Goal: Task Accomplishment & Management: Complete application form

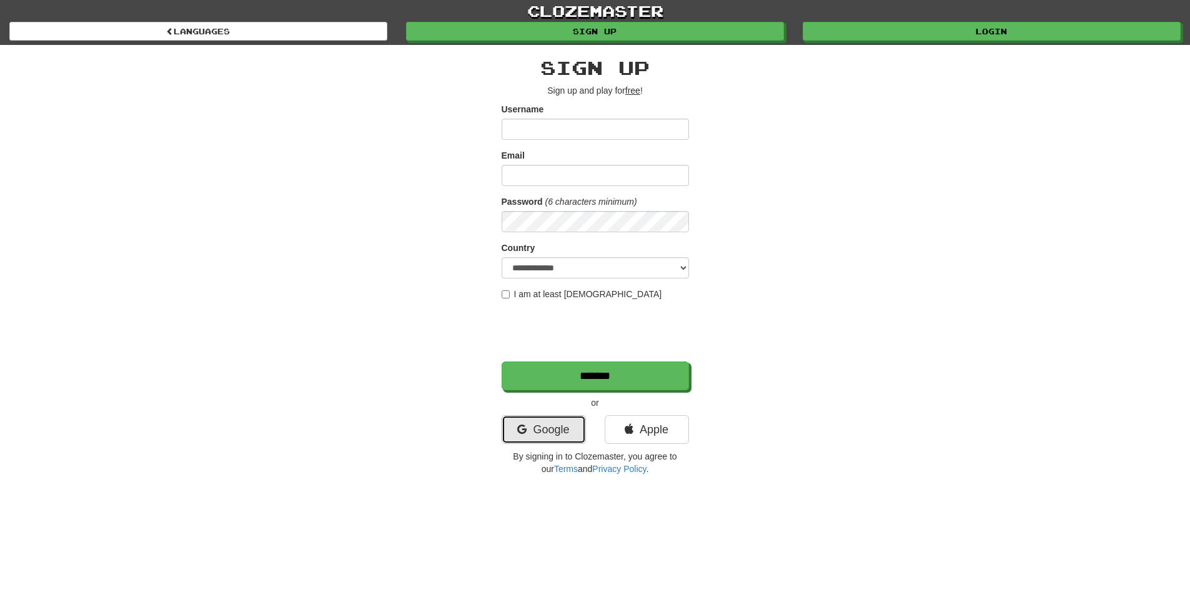
click at [530, 438] on link "Google" at bounding box center [544, 429] width 84 height 29
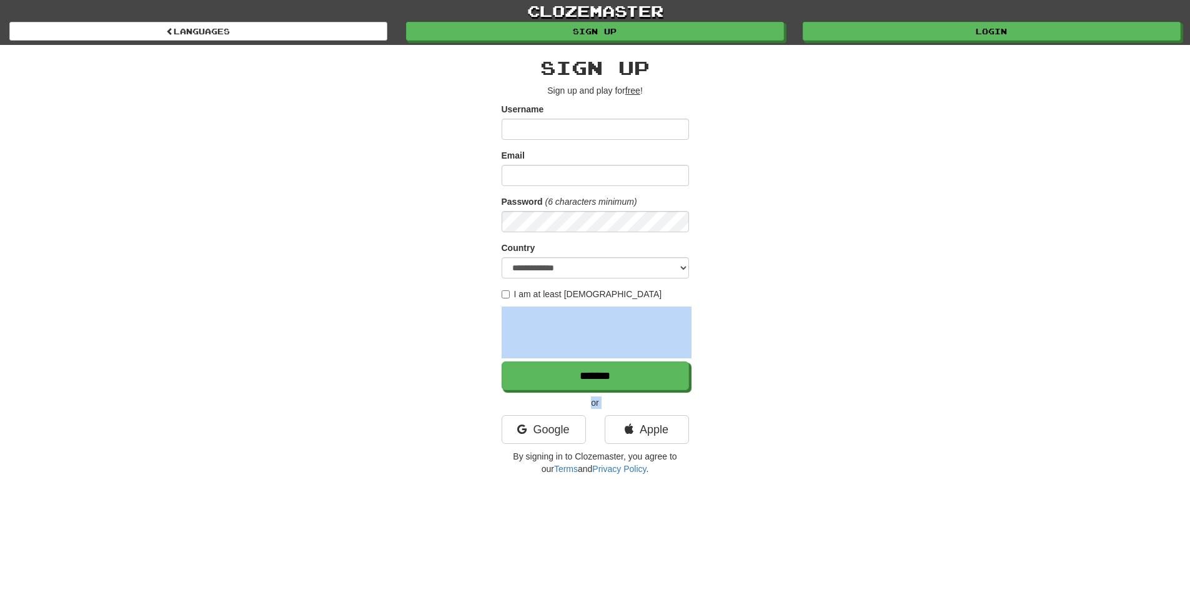
drag, startPoint x: 407, startPoint y: 443, endPoint x: 370, endPoint y: 344, distance: 105.7
click at [370, 344] on div "**********" at bounding box center [595, 263] width 731 height 437
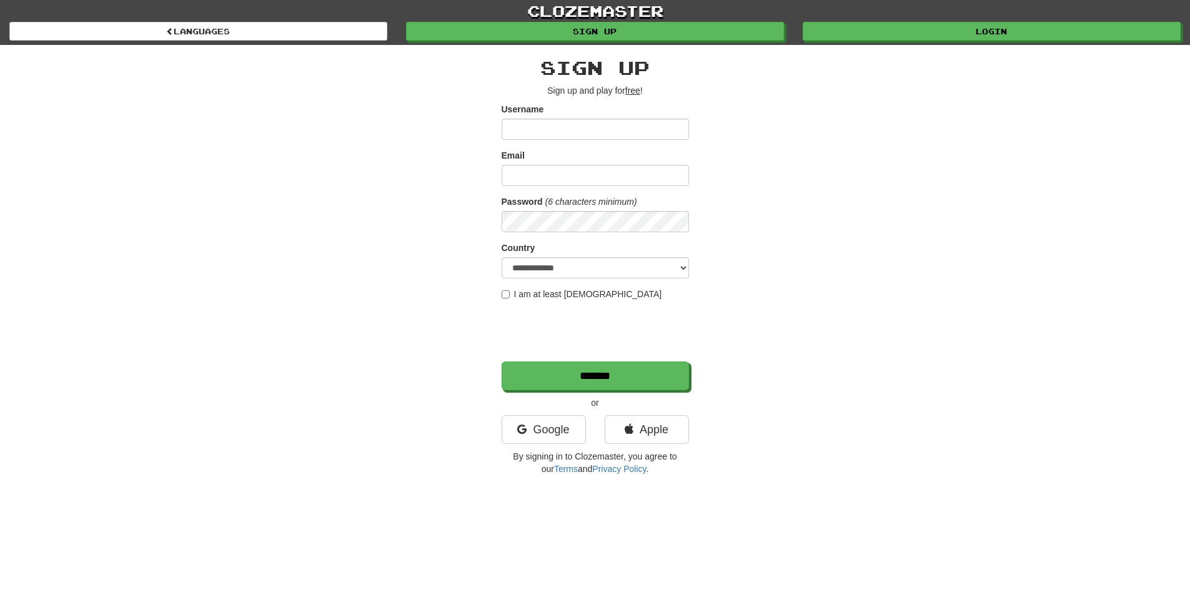
drag, startPoint x: 395, startPoint y: 310, endPoint x: 495, endPoint y: 352, distance: 107.5
click at [495, 352] on div "**********" at bounding box center [595, 263] width 731 height 437
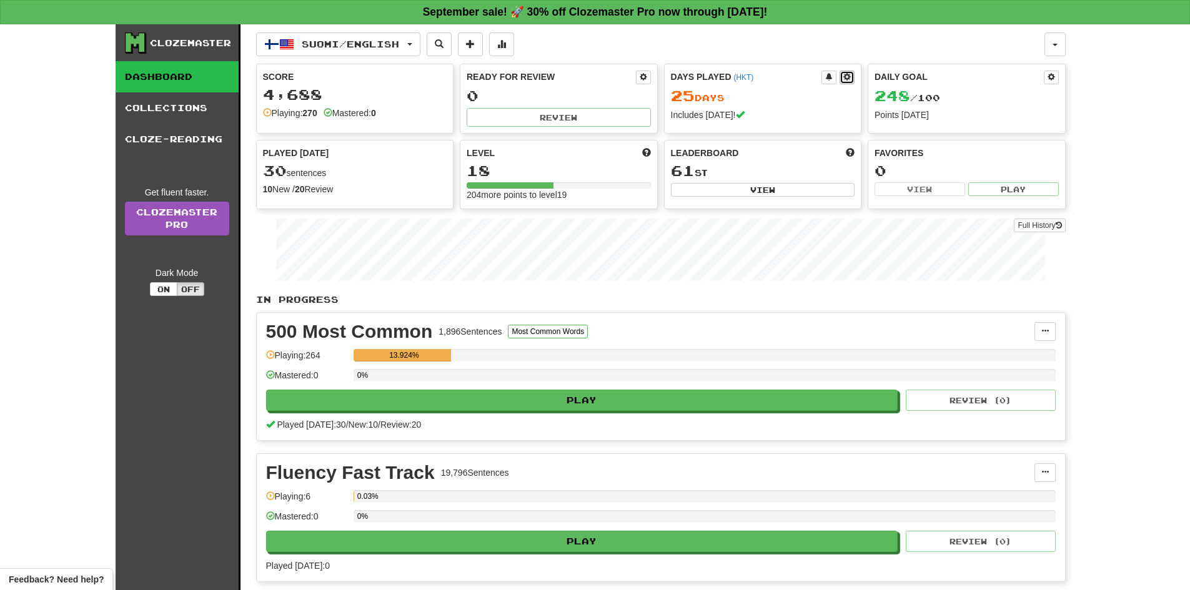
click at [844, 73] on span at bounding box center [846, 76] width 7 height 7
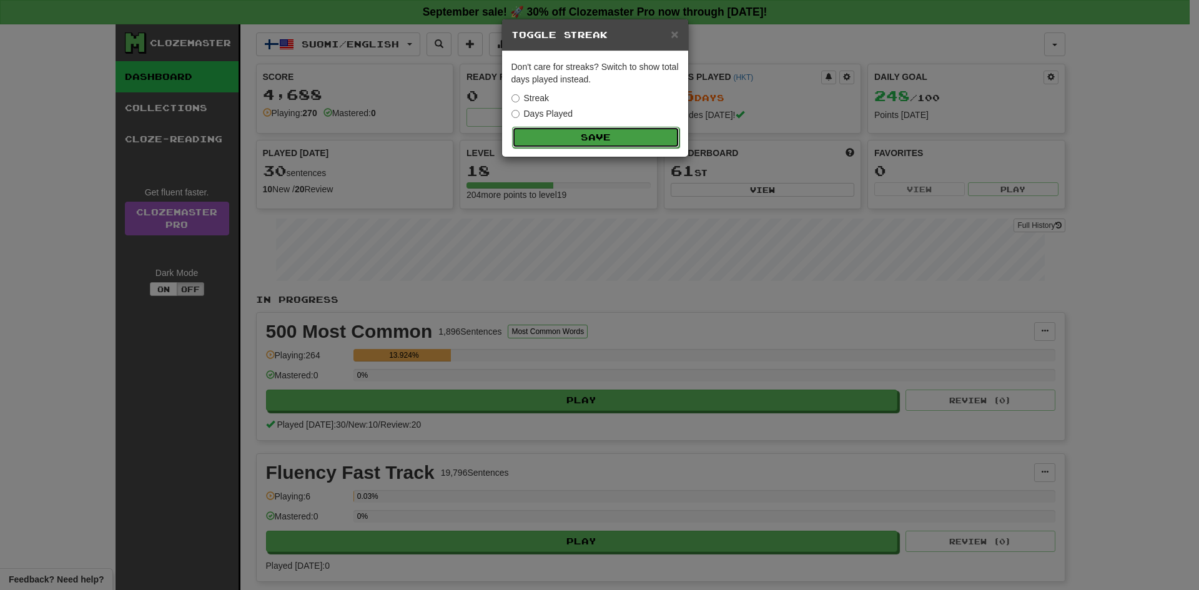
click at [543, 129] on button "Save" at bounding box center [595, 137] width 167 height 21
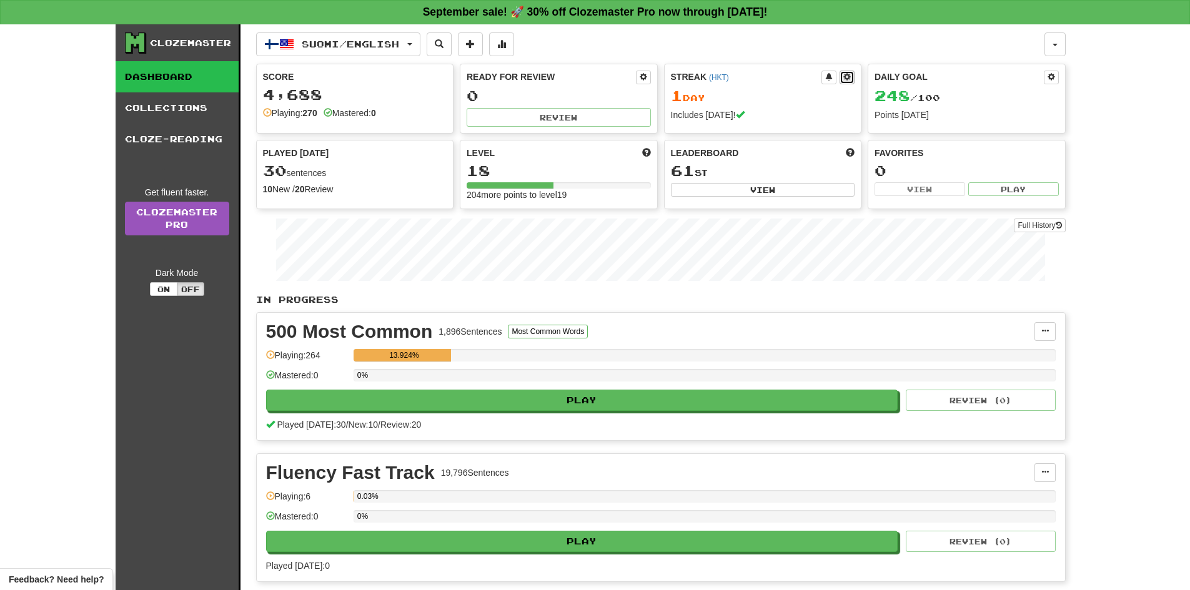
click at [853, 78] on button at bounding box center [846, 78] width 15 height 14
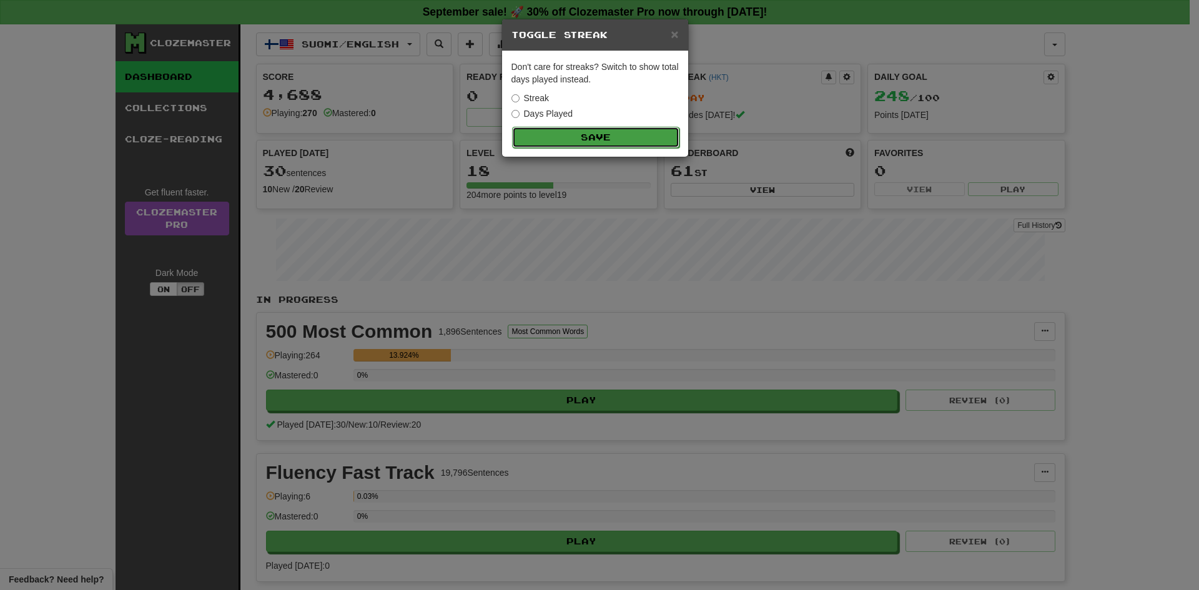
click at [522, 138] on button "Save" at bounding box center [595, 137] width 167 height 21
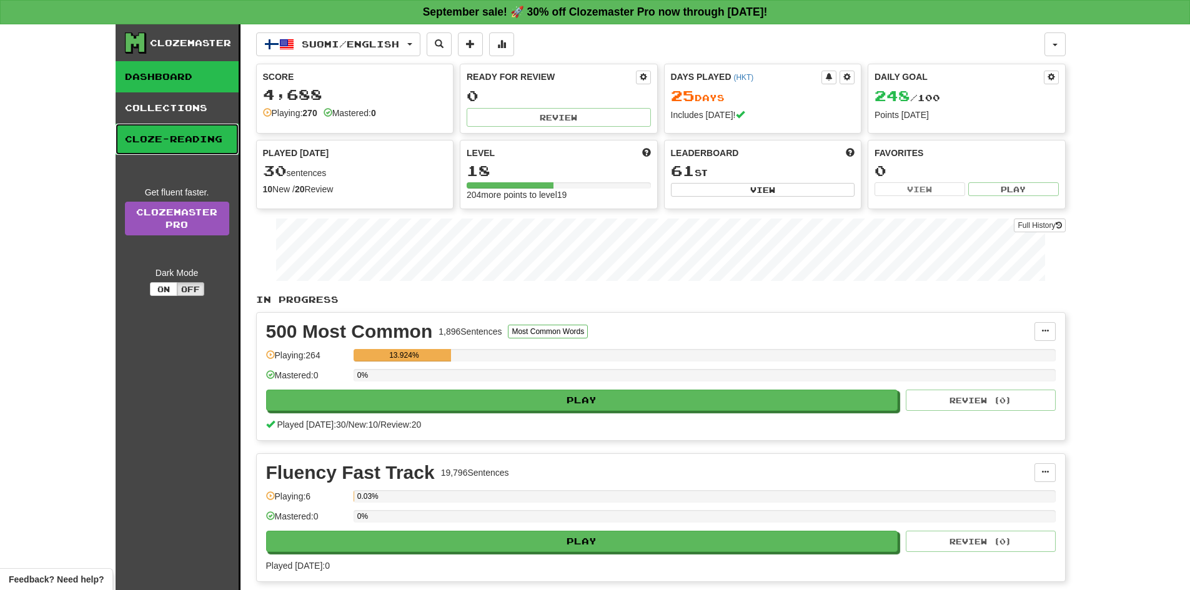
click at [172, 136] on link "Cloze-Reading" at bounding box center [177, 139] width 123 height 31
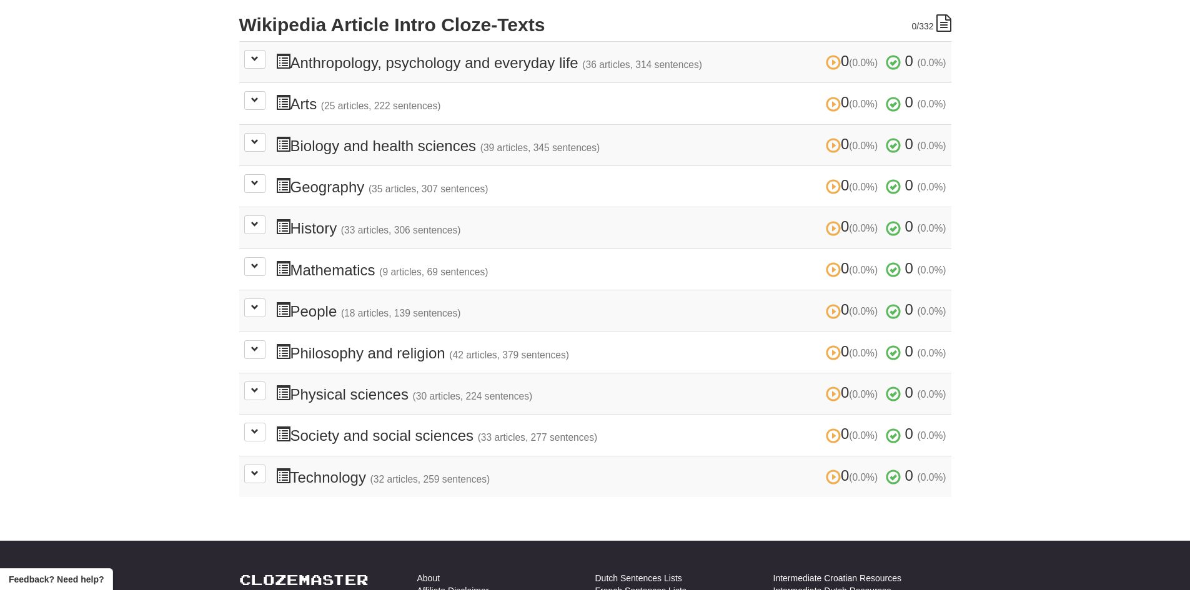
scroll to position [125, 0]
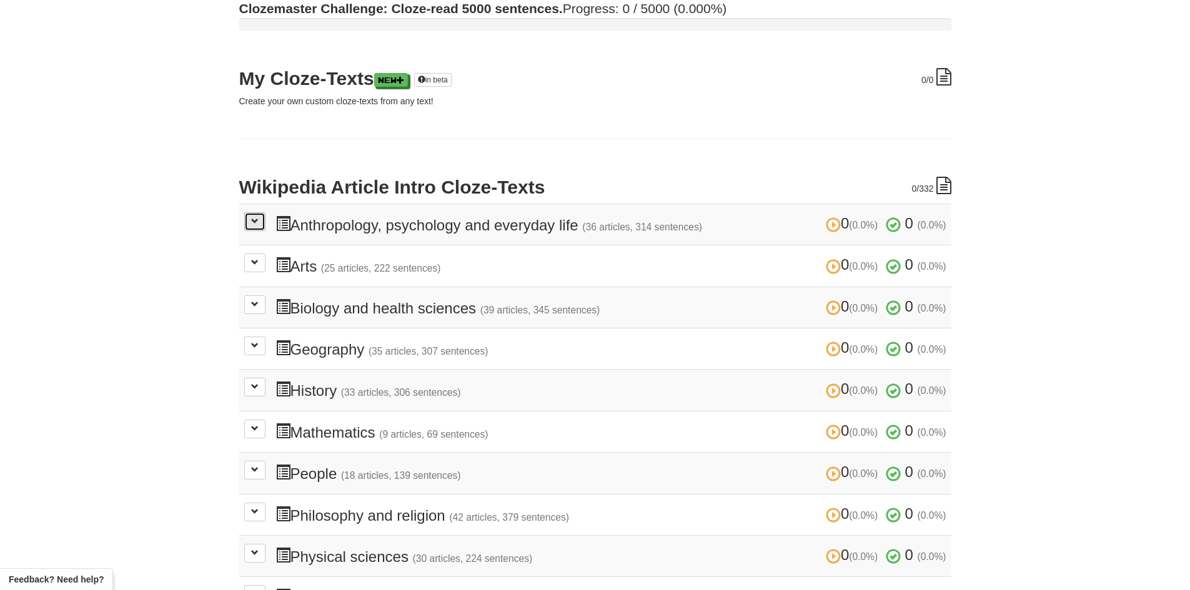
click at [257, 225] on span at bounding box center [254, 220] width 7 height 7
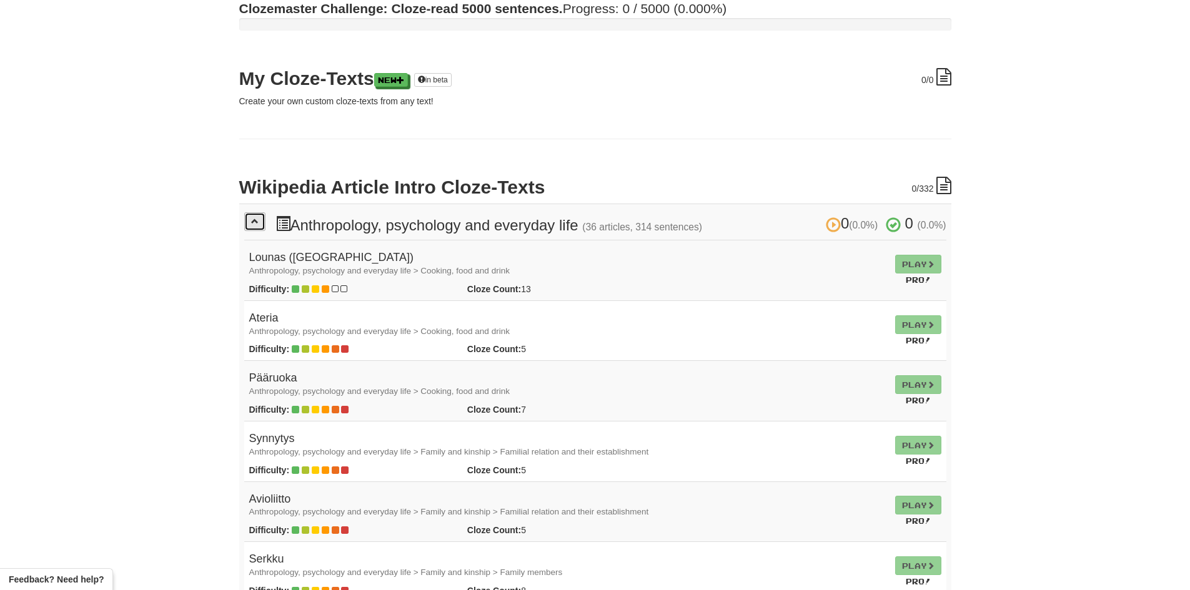
click at [257, 225] on span at bounding box center [254, 220] width 7 height 7
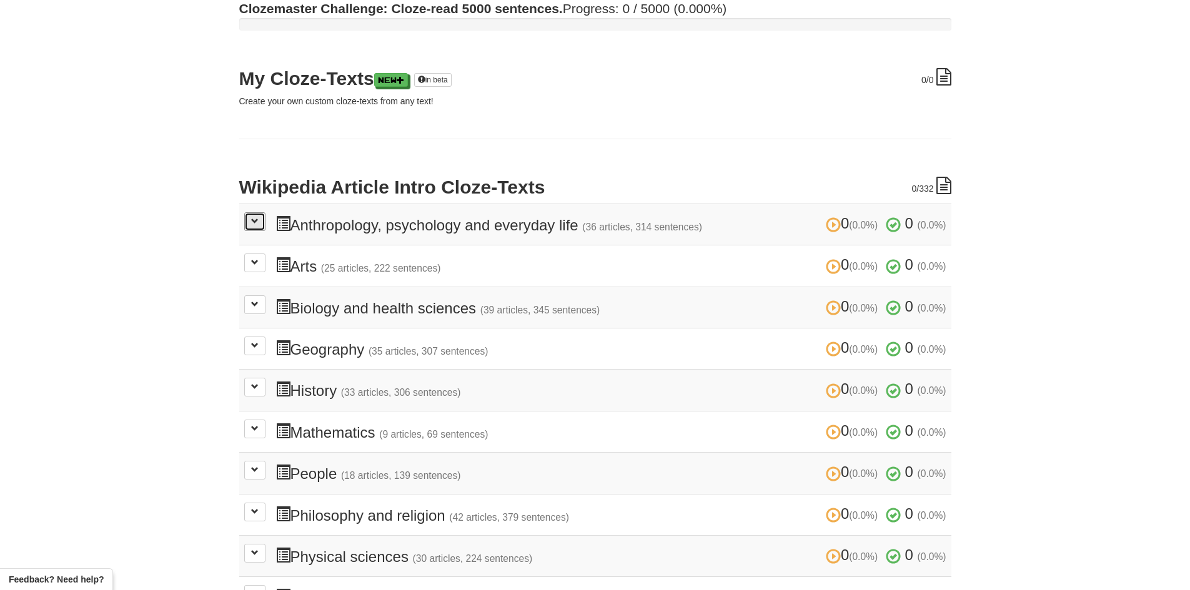
scroll to position [0, 0]
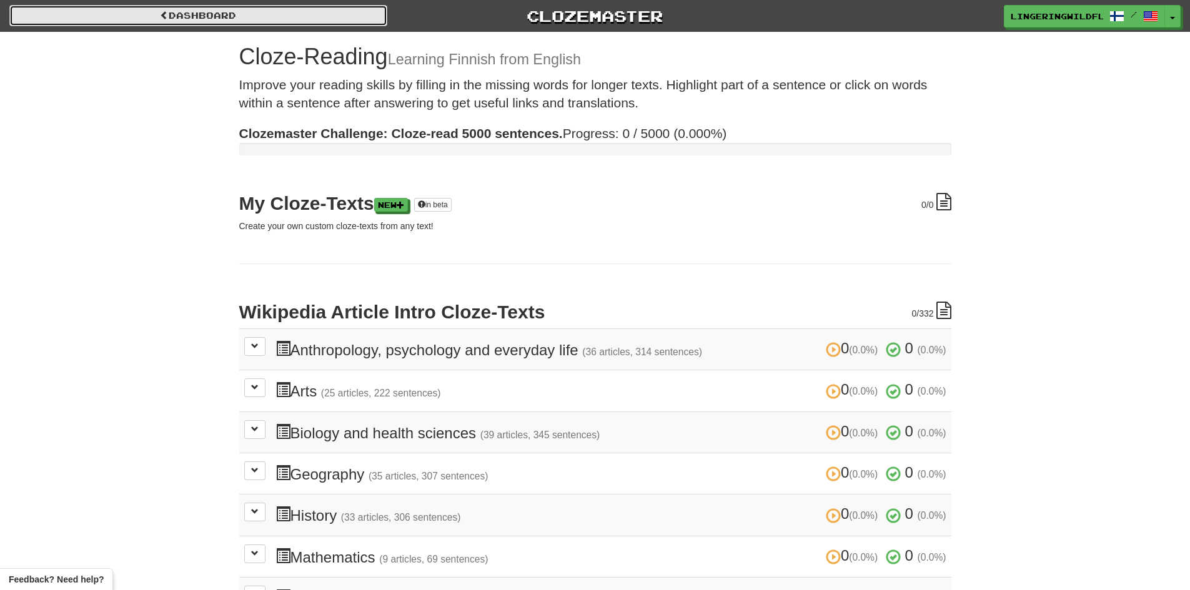
click at [172, 19] on link "Dashboard" at bounding box center [198, 15] width 378 height 21
